Goal: Task Accomplishment & Management: Use online tool/utility

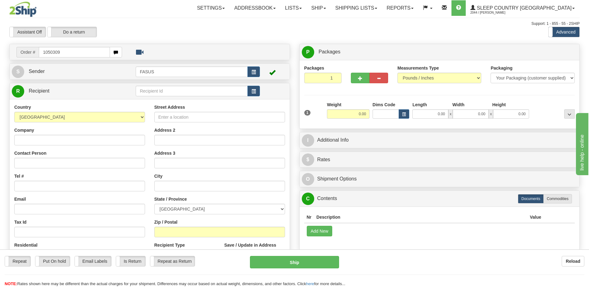
type input "1050309"
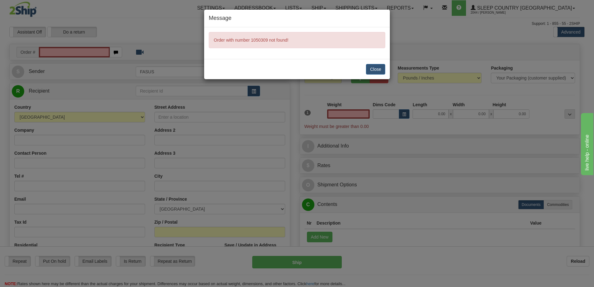
type input "0.00"
drag, startPoint x: 378, startPoint y: 69, endPoint x: 371, endPoint y: 68, distance: 6.9
click at [378, 68] on button "Close" at bounding box center [375, 69] width 19 height 11
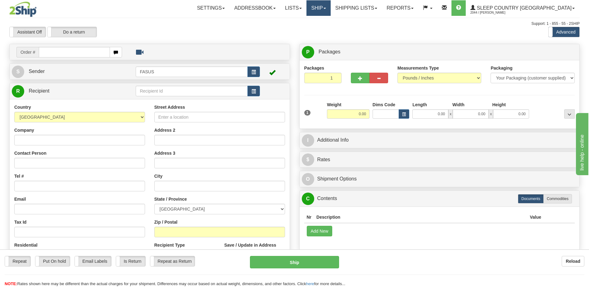
click at [330, 5] on link "Ship" at bounding box center [318, 8] width 24 height 16
click at [330, 32] on link "OnHold / Order Queue" at bounding box center [302, 30] width 56 height 8
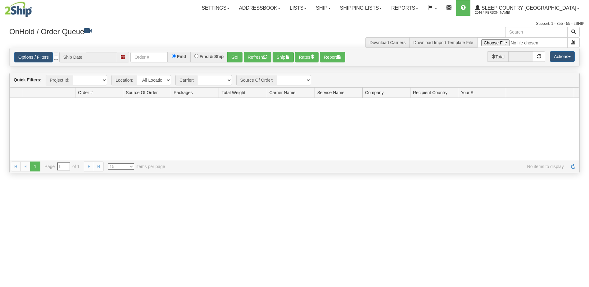
type input "[DATE]"
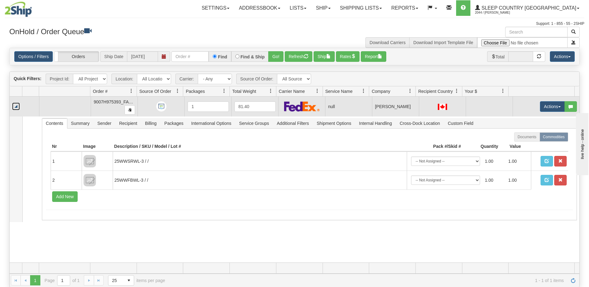
click at [16, 105] on link "Collapse" at bounding box center [16, 106] width 8 height 8
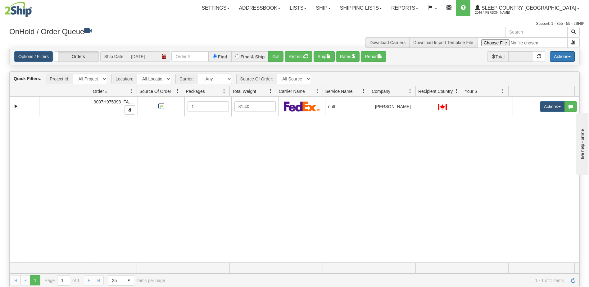
click at [570, 56] on button "Actions" at bounding box center [562, 56] width 25 height 11
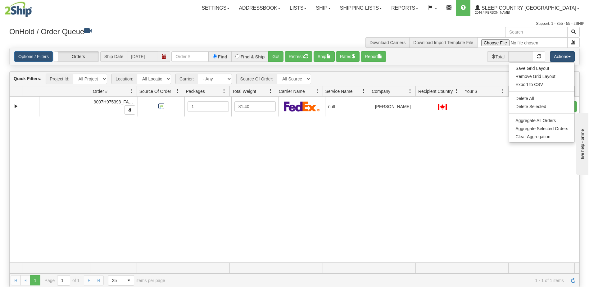
drag, startPoint x: 423, startPoint y: 58, endPoint x: 502, endPoint y: 36, distance: 81.9
click at [426, 57] on div "Options / Filters Group Shipments Orders Ship Date [DATE] Find Find & Ship Go! …" at bounding box center [294, 56] width 561 height 11
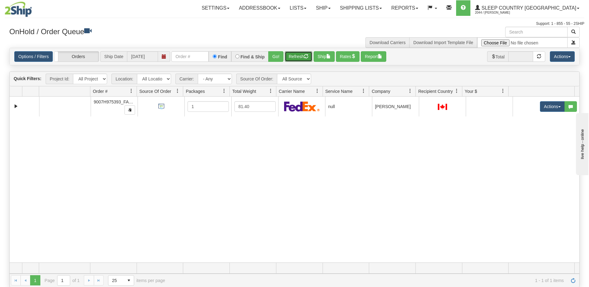
click at [307, 54] on span "button" at bounding box center [306, 56] width 4 height 4
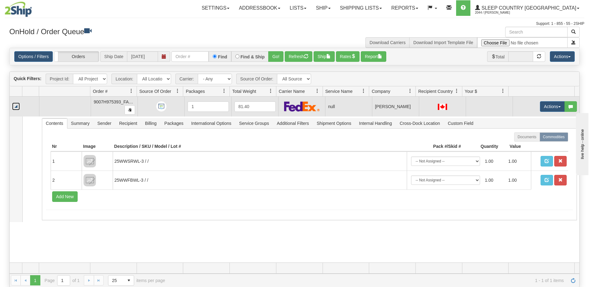
click at [16, 105] on link "Collapse" at bounding box center [16, 106] width 8 height 8
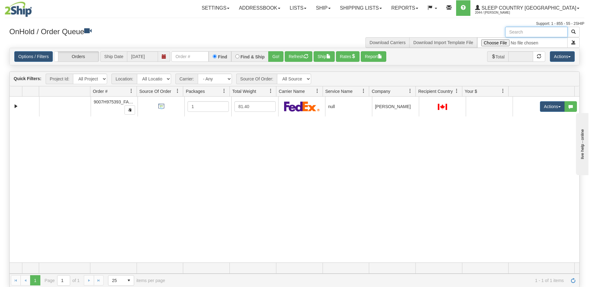
paste input "1050309"
click at [576, 31] on button "button" at bounding box center [573, 32] width 12 height 11
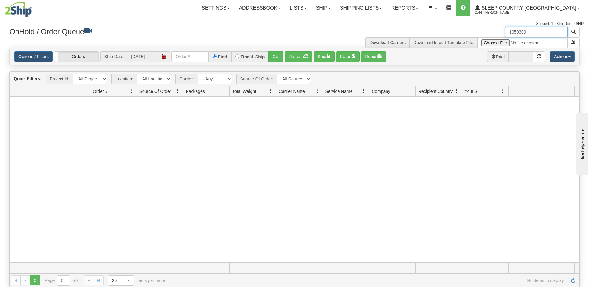
drag, startPoint x: 533, startPoint y: 31, endPoint x: 375, endPoint y: 25, distance: 157.9
click at [375, 25] on div "Toggle navigation Settings Shipping Preferences Fields Preferences New" at bounding box center [294, 143] width 589 height 287
type input "2505670"
click at [575, 31] on span "button" at bounding box center [573, 32] width 4 height 4
click at [237, 54] on input "Find & Ship" at bounding box center [237, 56] width 4 height 4
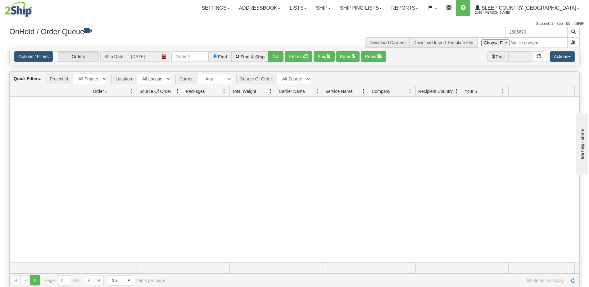
radio input "true"
click at [573, 32] on span "button" at bounding box center [573, 32] width 4 height 4
click at [532, 9] on span "Sleep Country [GEOGRAPHIC_DATA]" at bounding box center [528, 7] width 96 height 5
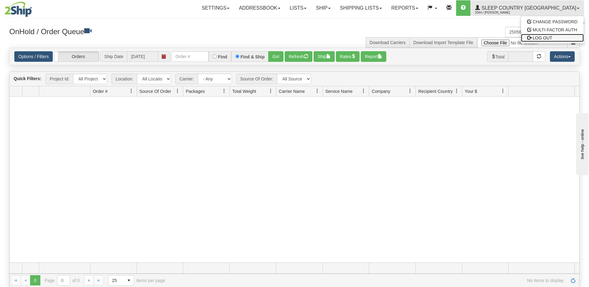
click at [533, 37] on span "LOG OUT" at bounding box center [543, 37] width 20 height 5
